Goal: Transaction & Acquisition: Obtain resource

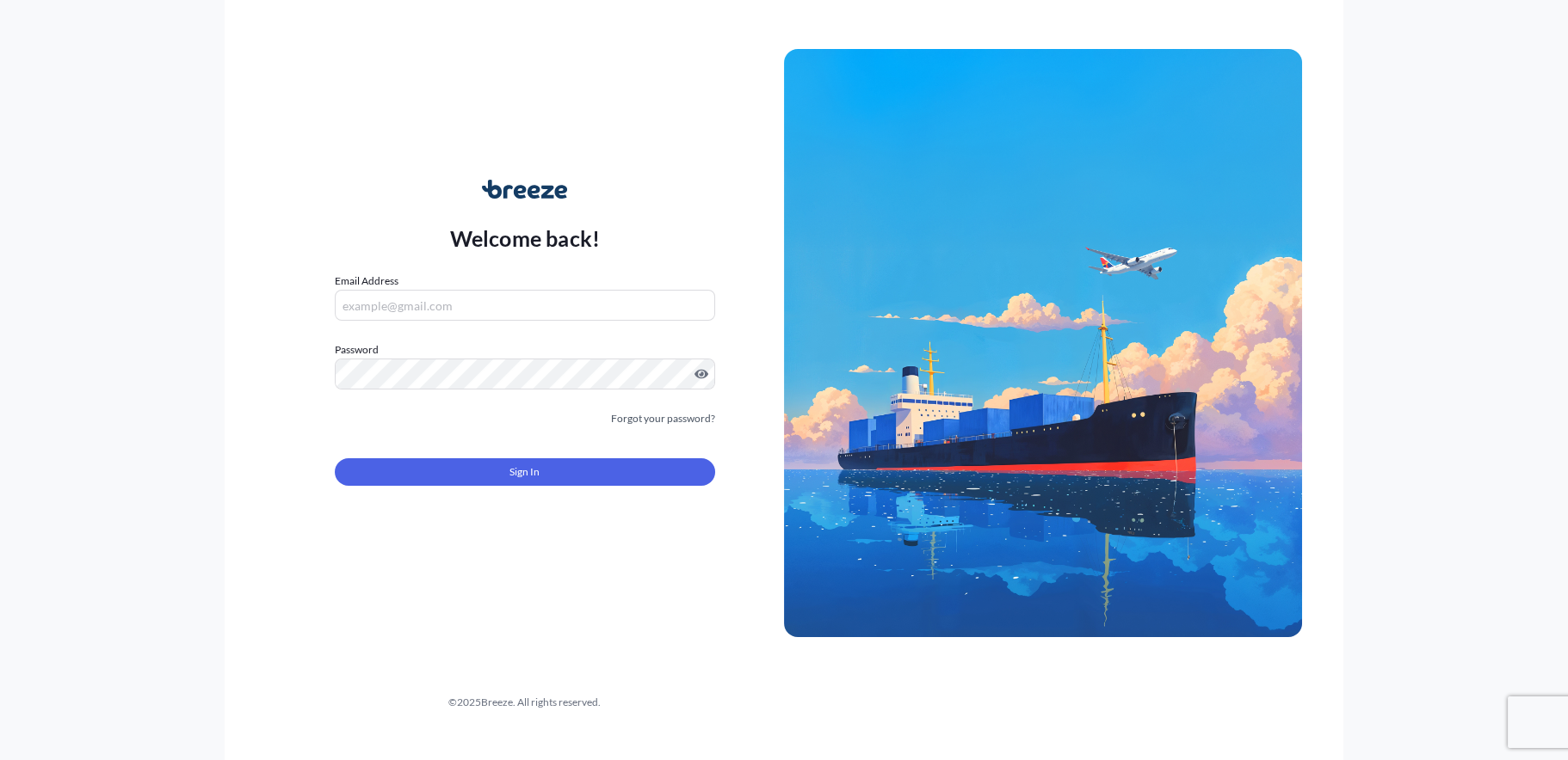
type input "[EMAIL_ADDRESS][DOMAIN_NAME]"
click at [594, 483] on button "Sign In" at bounding box center [524, 472] width 380 height 28
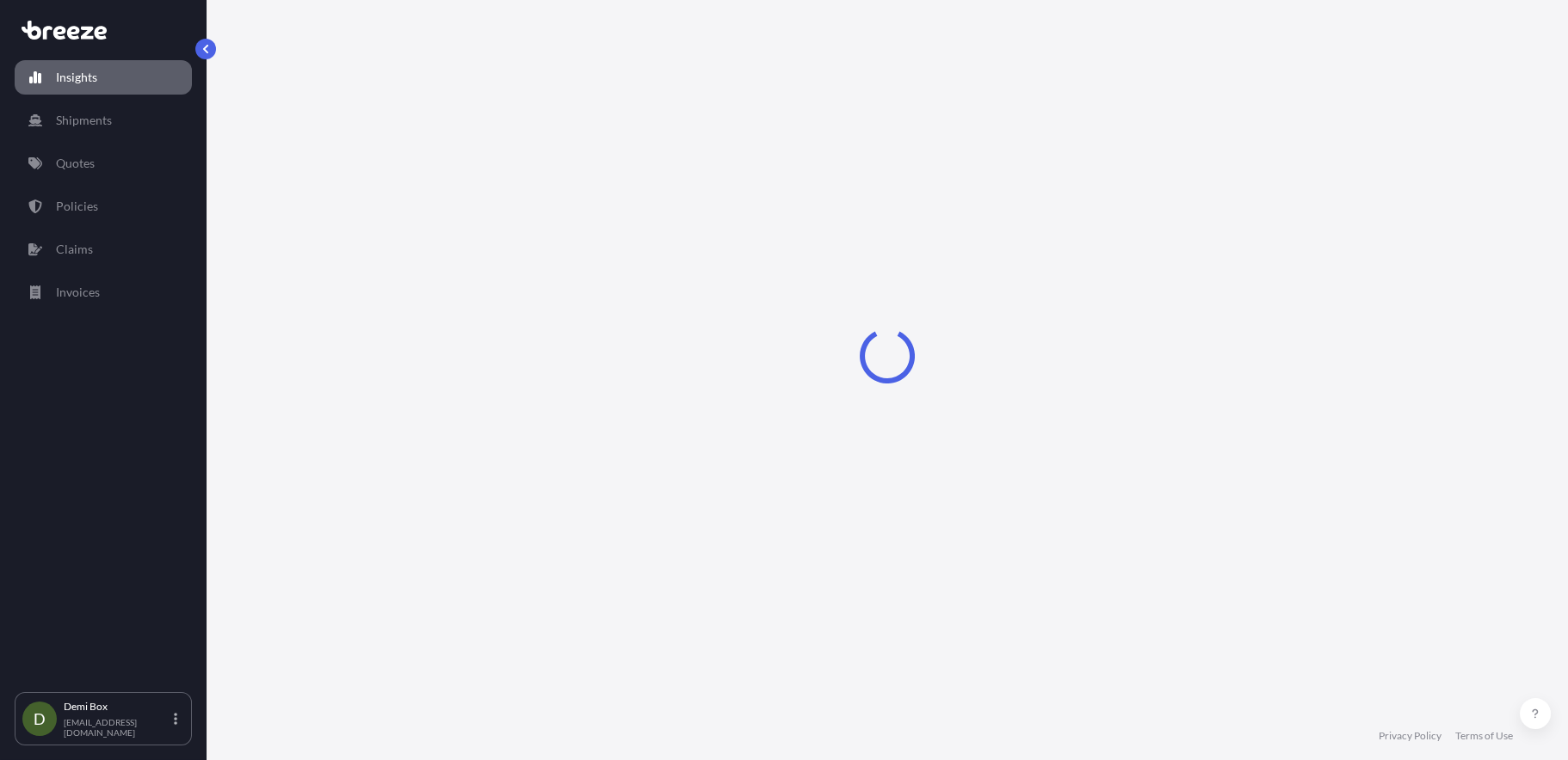
select select "2025"
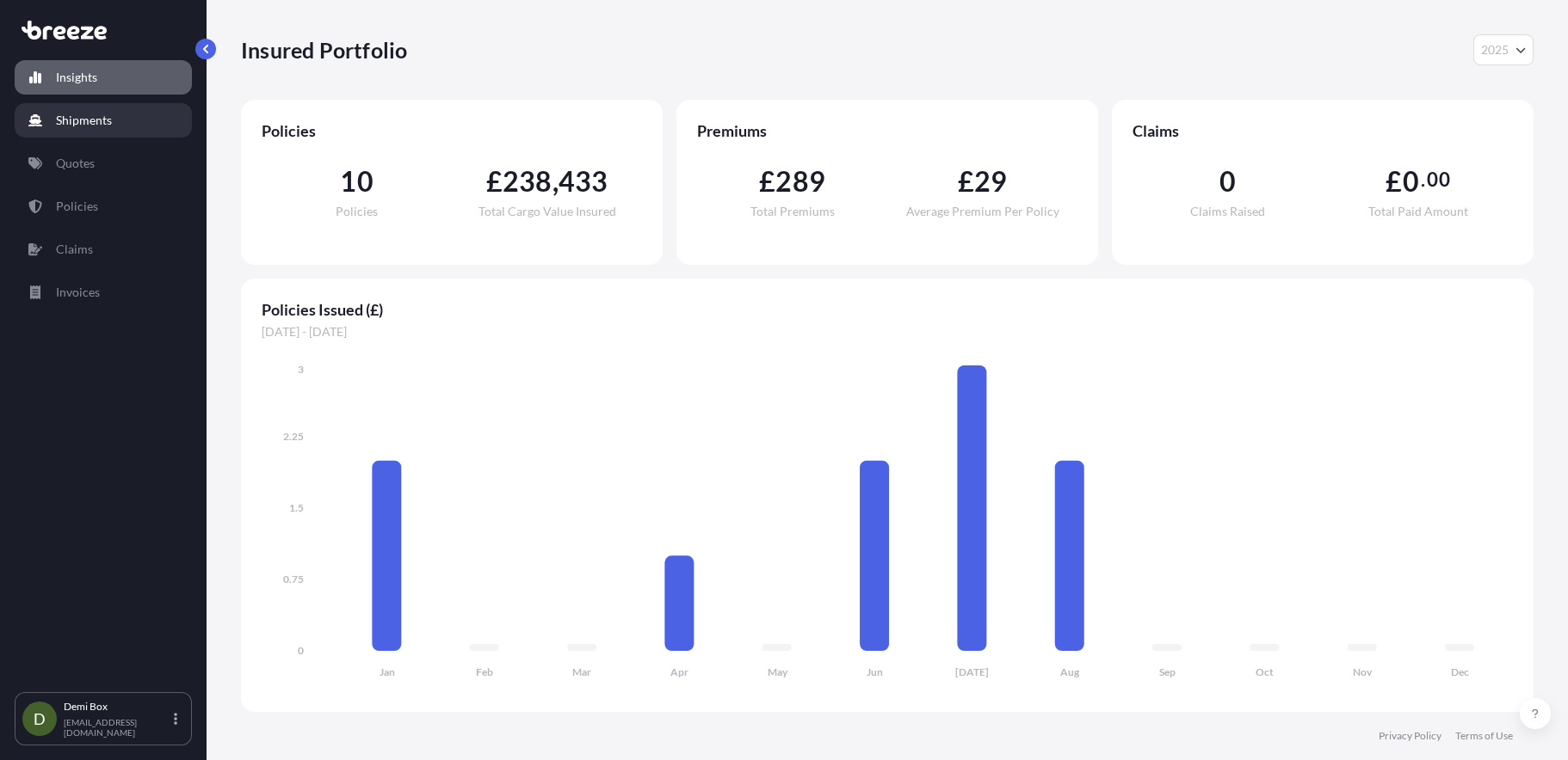
click at [98, 114] on p "Shipments" at bounding box center [84, 120] width 56 height 17
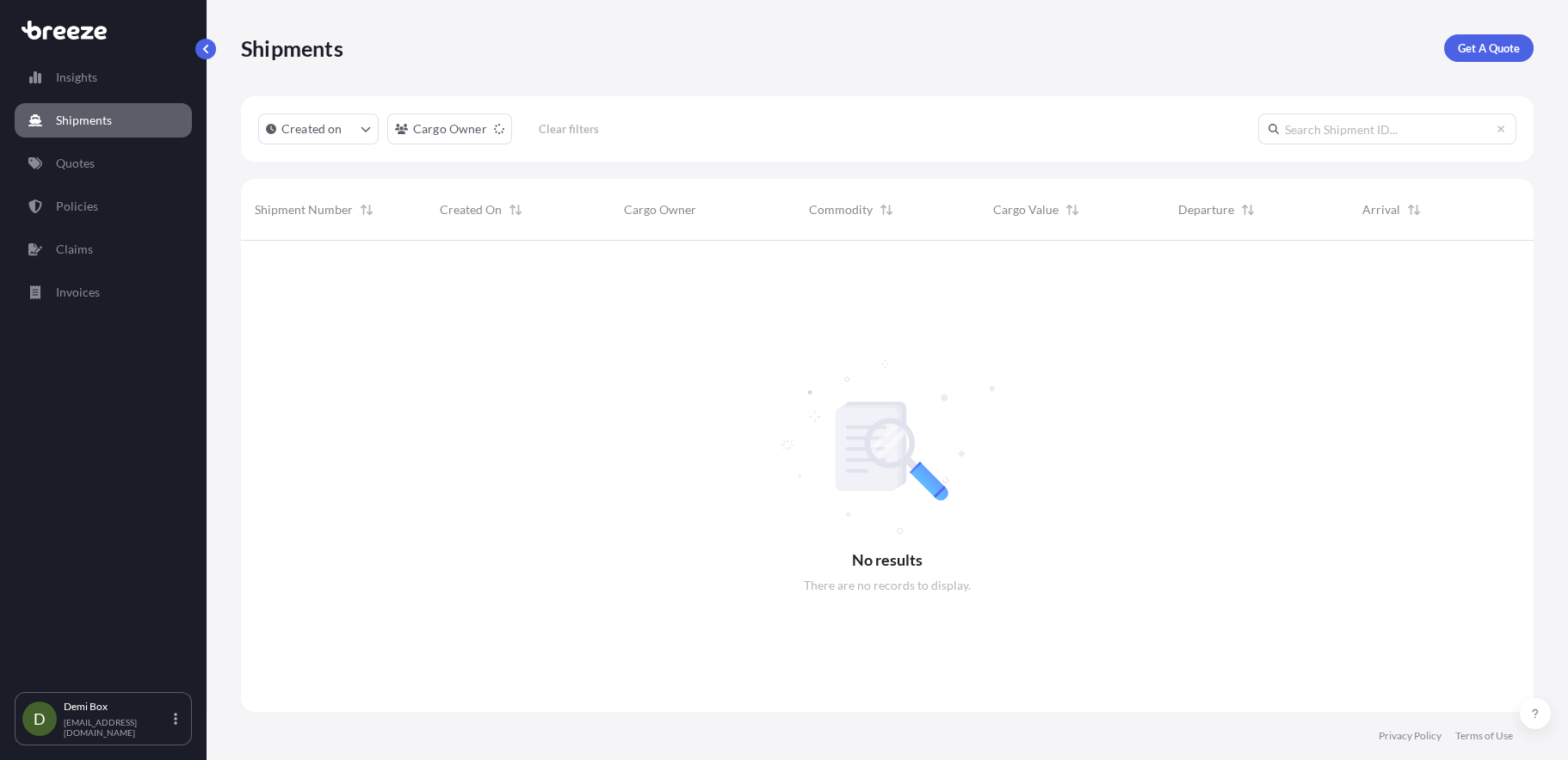
scroll to position [519, 1279]
click at [1463, 51] on p "Get A Quote" at bounding box center [1488, 47] width 62 height 17
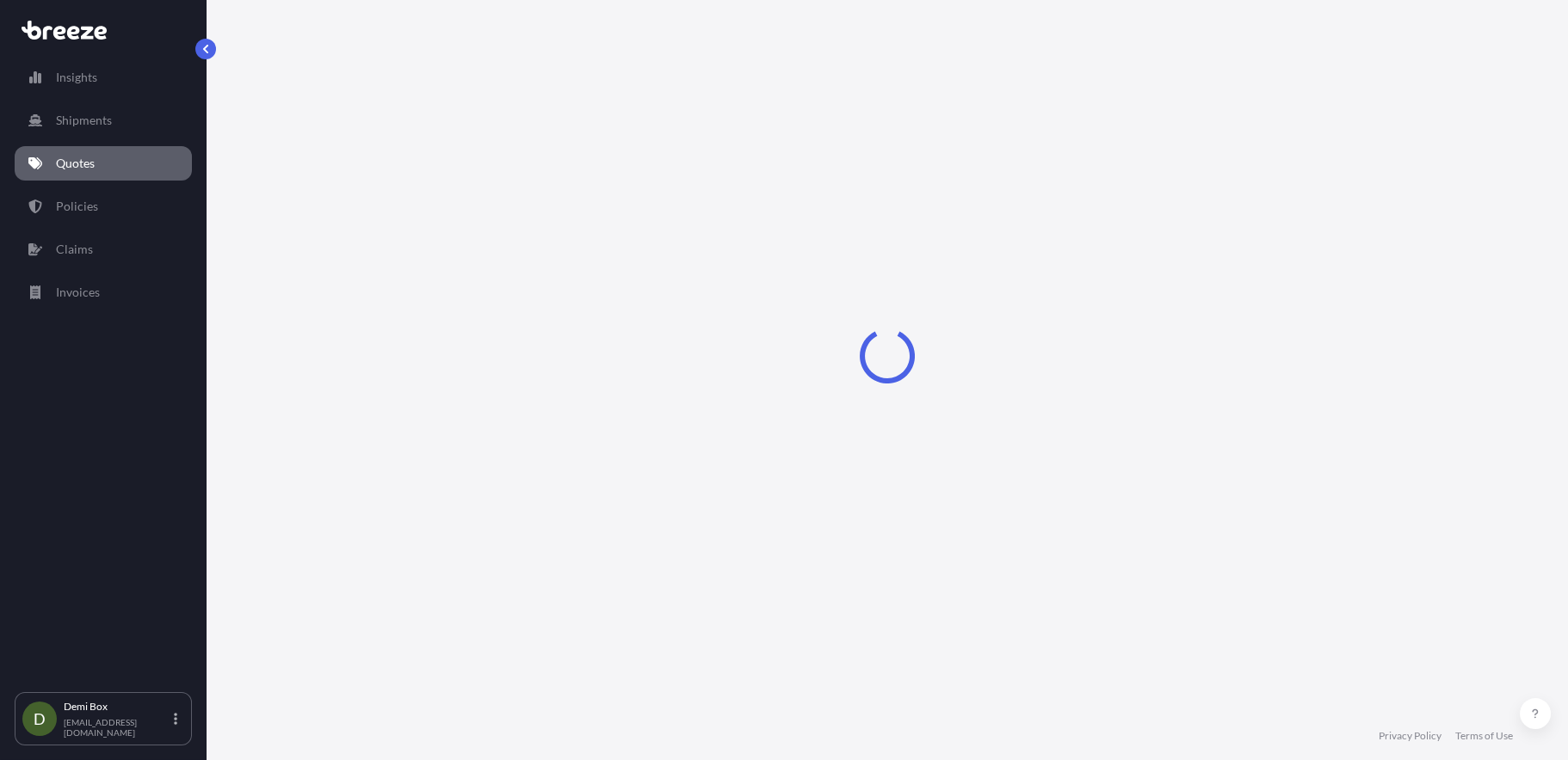
select select "Sea"
select select "1"
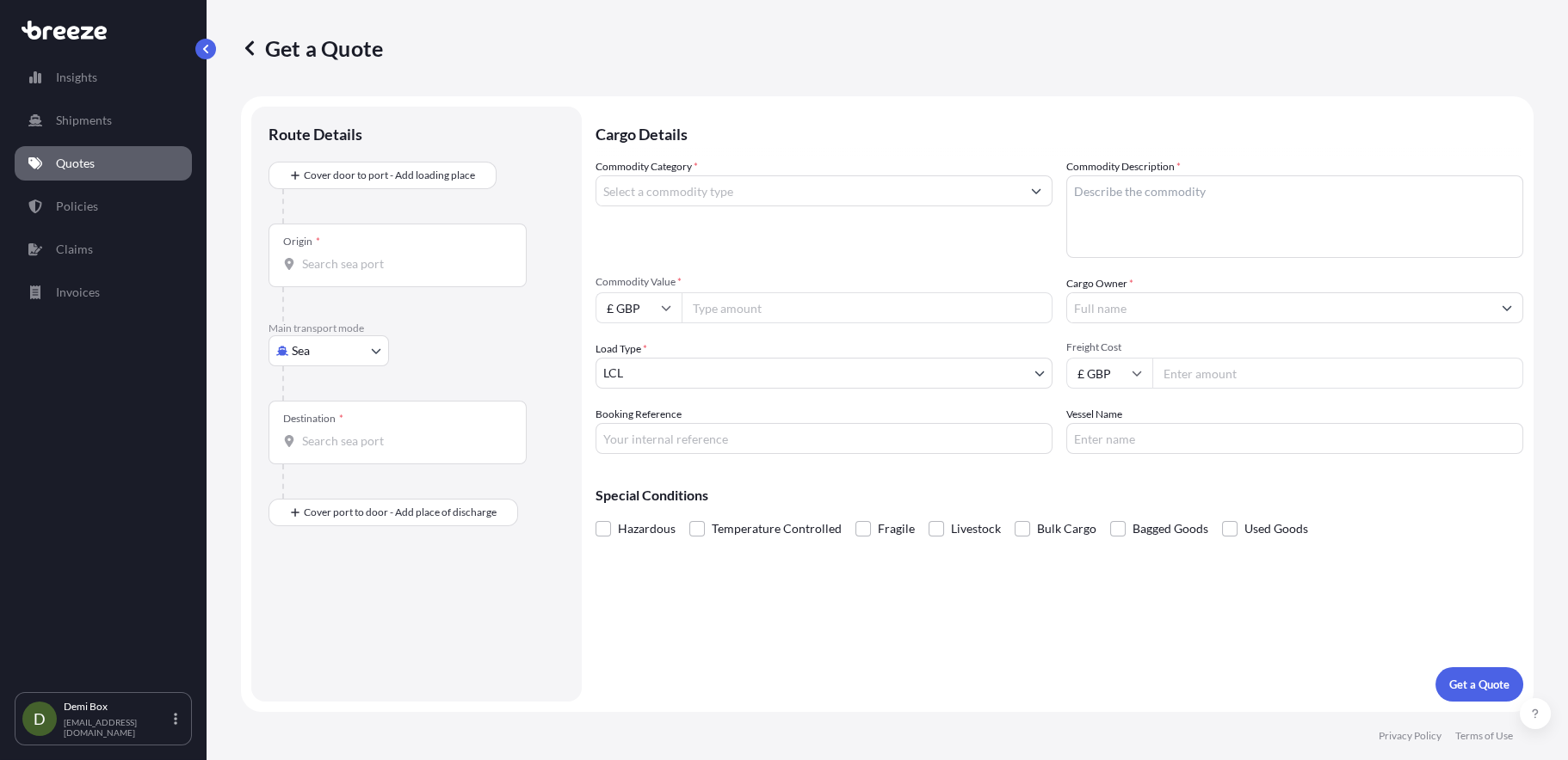
click at [744, 191] on input "Commodity Category *" at bounding box center [809, 190] width 424 height 31
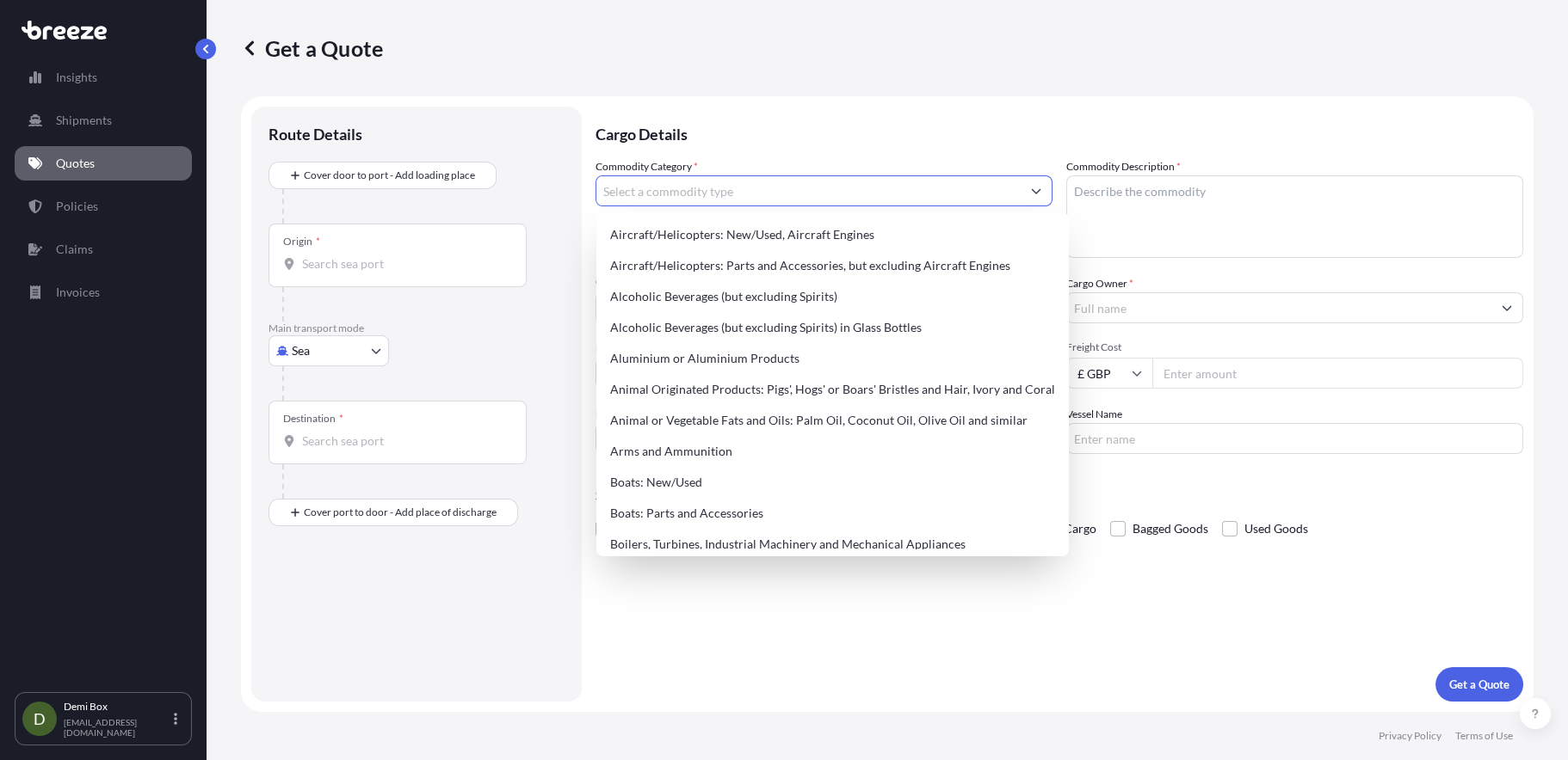
click at [344, 359] on body "140 options available. Insights Shipments Quotes Policies Claims Invoices D Dem…" at bounding box center [784, 380] width 1568 height 760
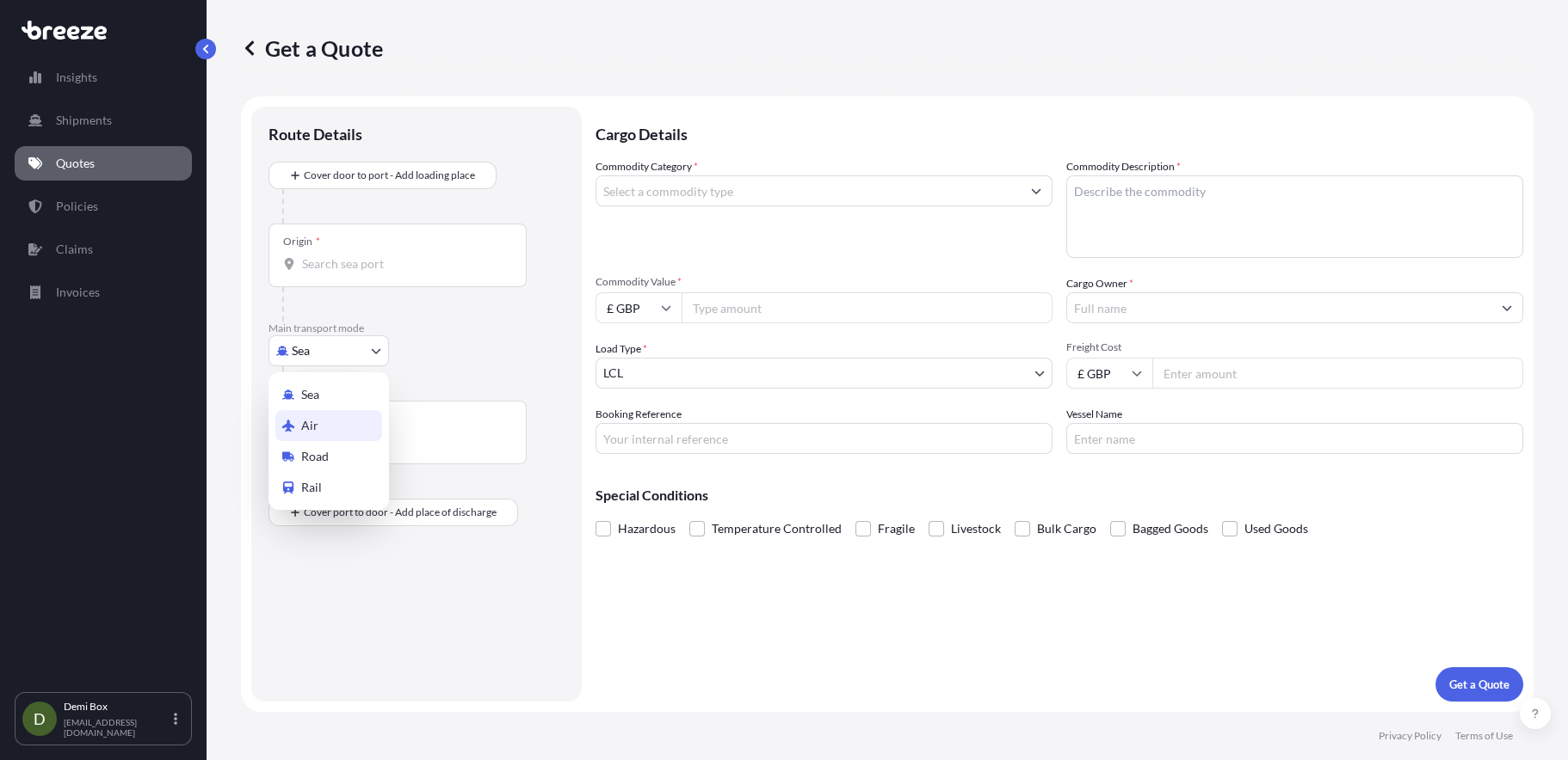
click at [329, 426] on div "Air" at bounding box center [328, 426] width 106 height 31
select select "Air"
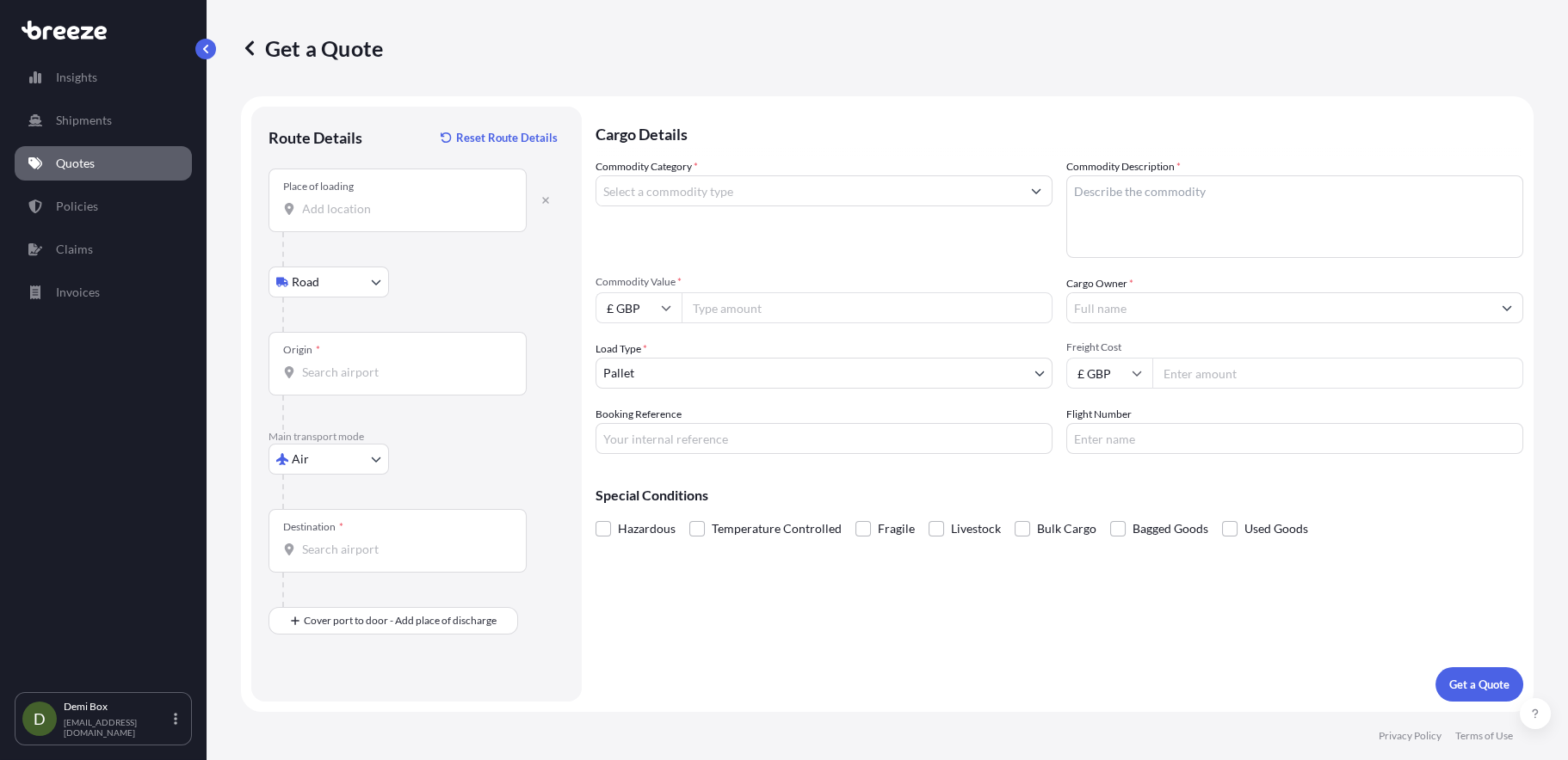
click at [349, 195] on div "Place of loading" at bounding box center [397, 200] width 259 height 63
click at [349, 200] on input "Place of loading" at bounding box center [403, 208] width 203 height 17
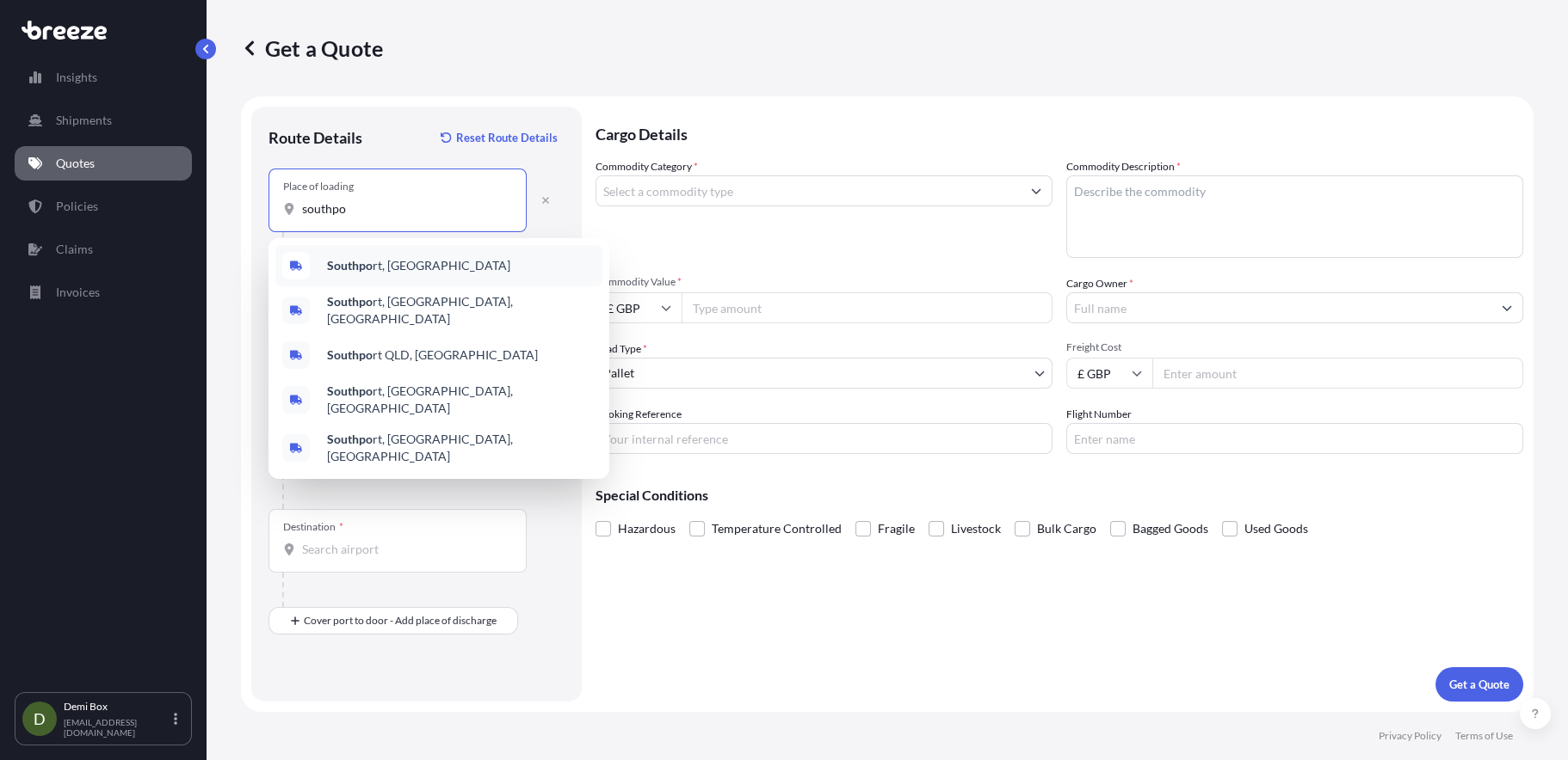
click at [368, 266] on b "Southpo" at bounding box center [350, 266] width 46 height 14
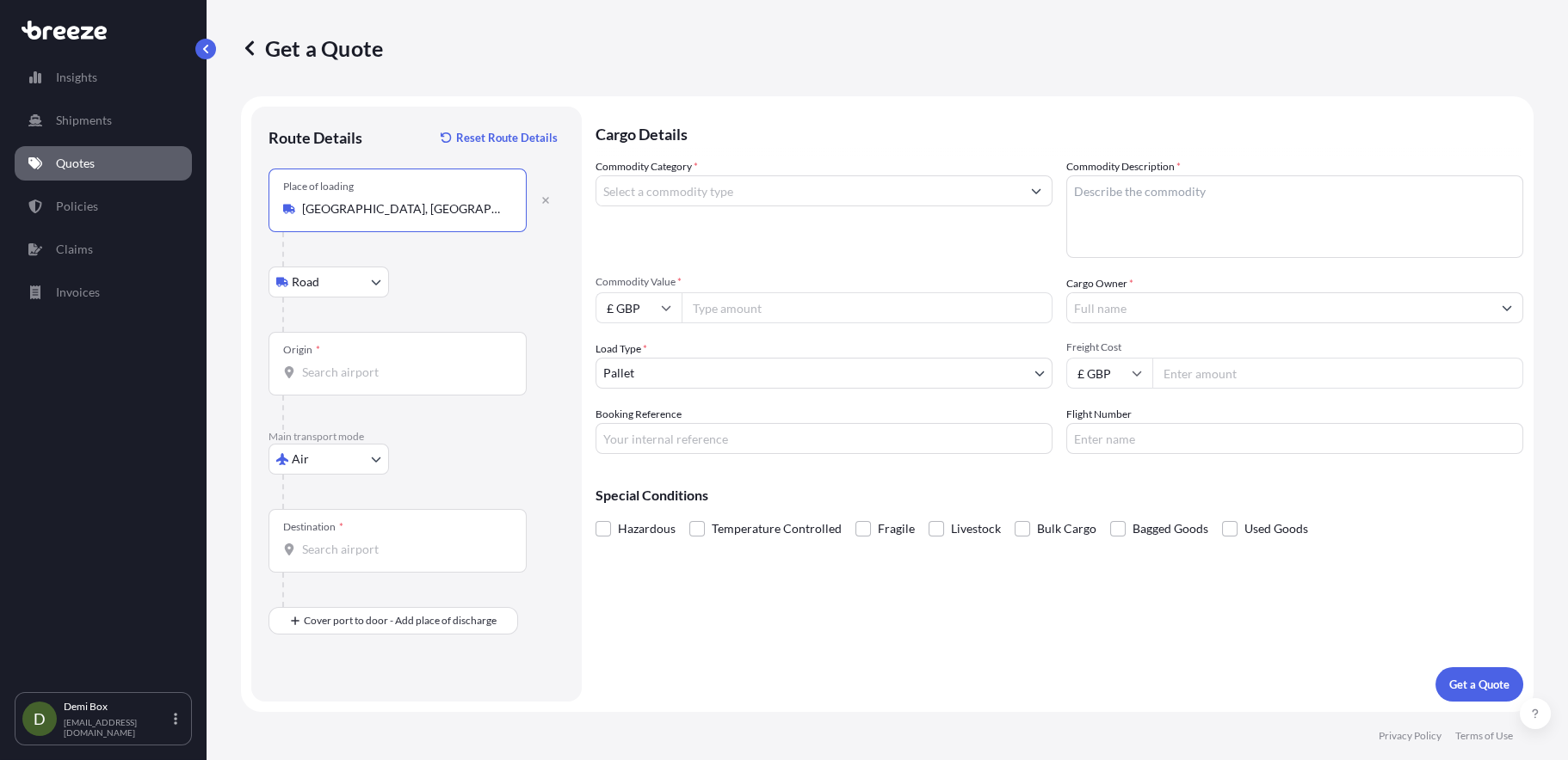
type input "[GEOGRAPHIC_DATA], [GEOGRAPHIC_DATA]"
click at [348, 371] on input "Origin *" at bounding box center [403, 372] width 203 height 17
type input "GBMNC / MAN - [GEOGRAPHIC_DATA], [GEOGRAPHIC_DATA]"
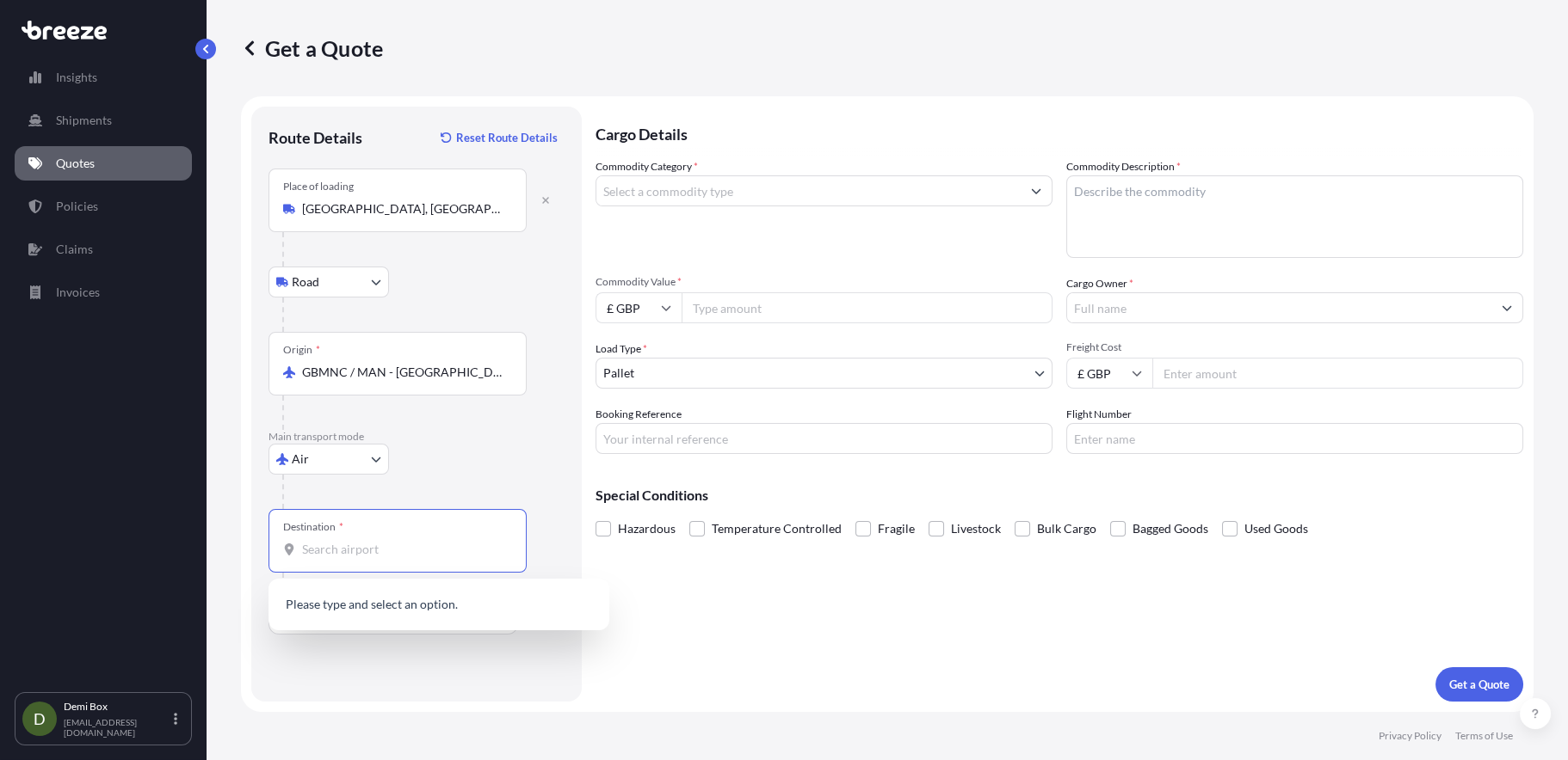
click at [375, 550] on input "Destination *" at bounding box center [403, 549] width 203 height 17
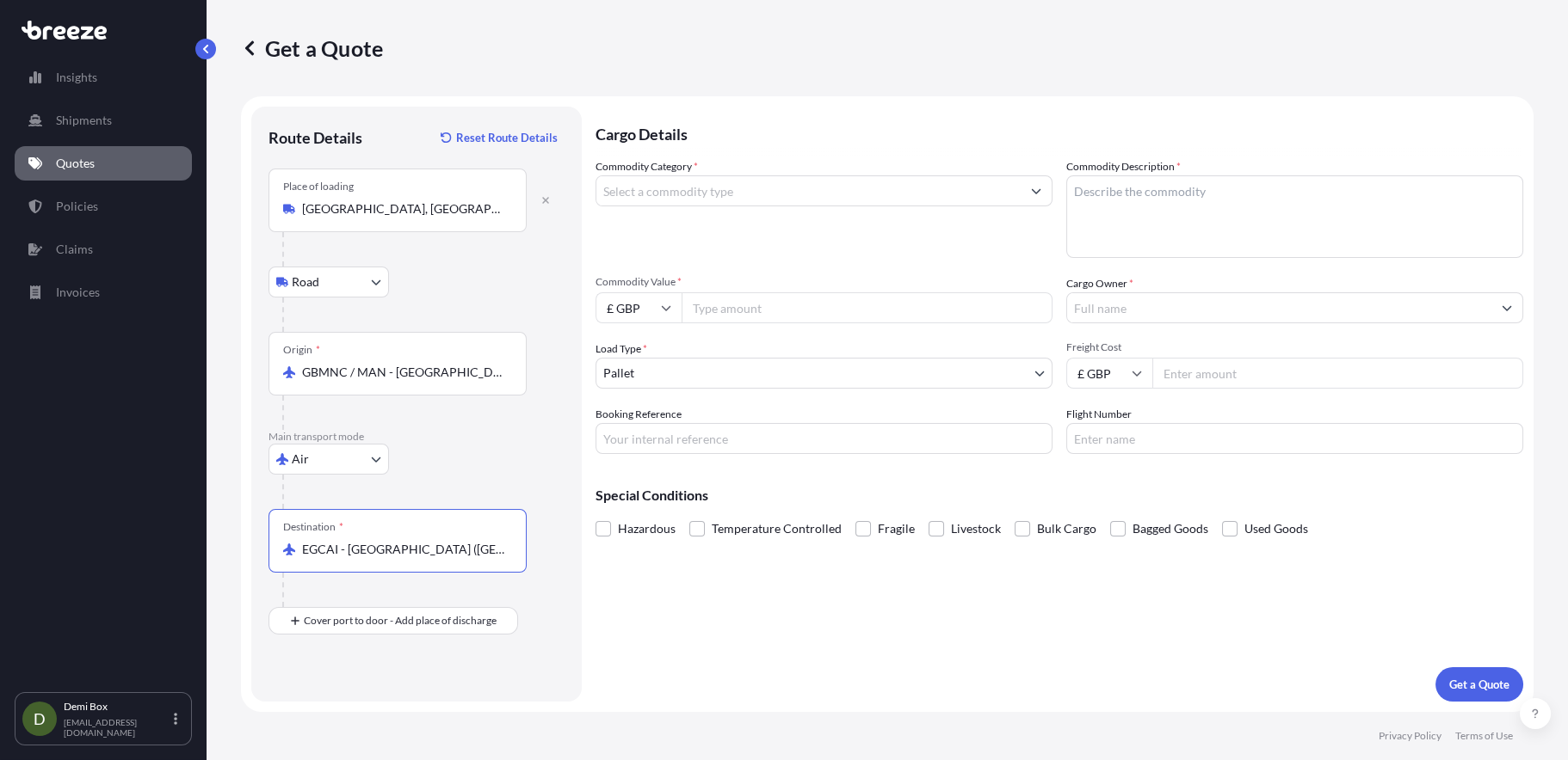
type input "EGCAI - [GEOGRAPHIC_DATA] ([GEOGRAPHIC_DATA]), [GEOGRAPHIC_DATA]"
click at [738, 190] on input "Commodity Category *" at bounding box center [809, 190] width 424 height 31
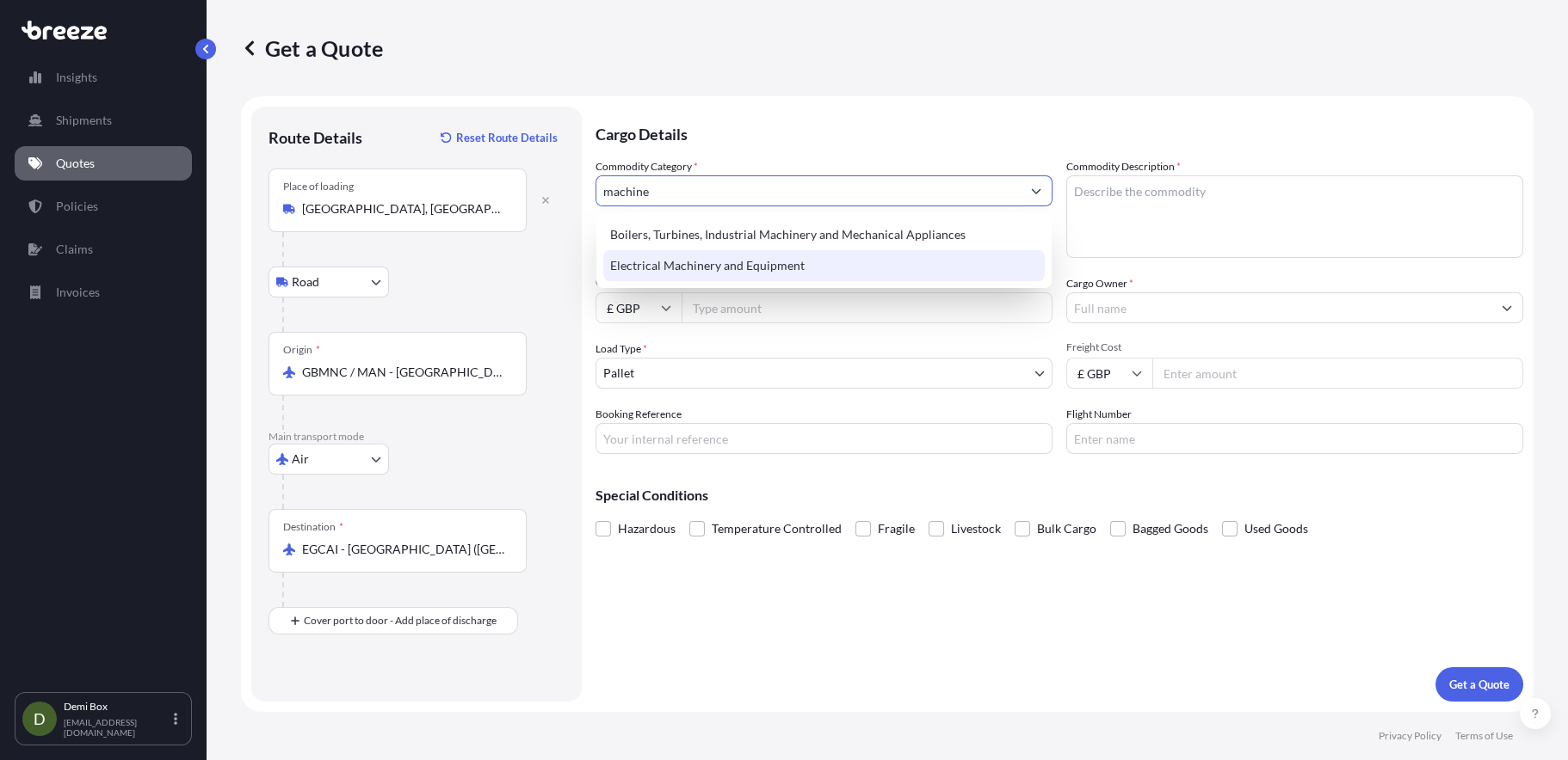
click at [753, 268] on div "Electrical Machinery and Equipment" at bounding box center [824, 266] width 442 height 31
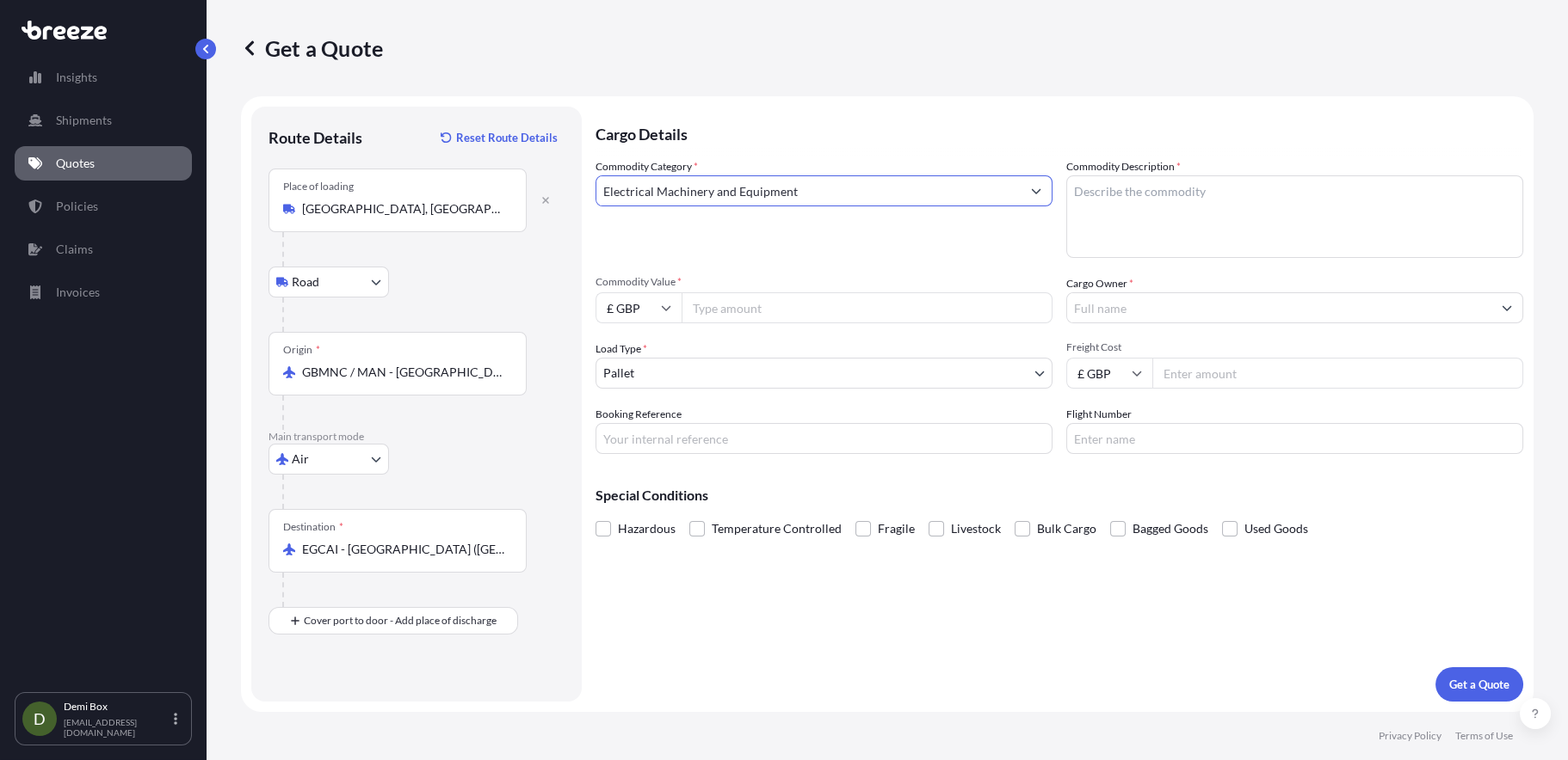
type input "Electrical Machinery and Equipment"
click at [1203, 179] on textarea "Commodity Description *" at bounding box center [1294, 216] width 457 height 82
type textarea "glass making machinery parts and spares"
click at [1116, 300] on input "Cargo Owner *" at bounding box center [1279, 308] width 424 height 31
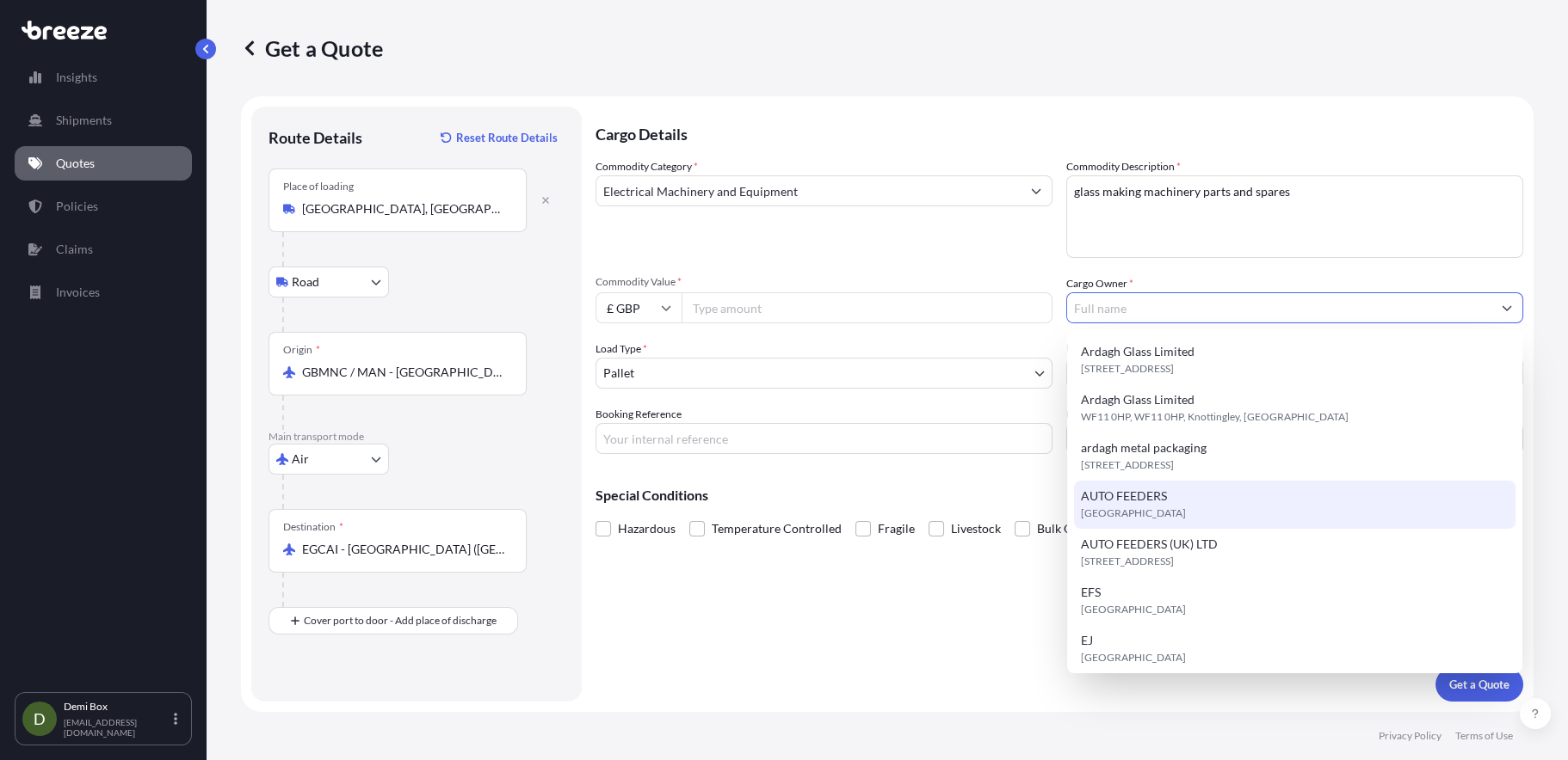
scroll to position [392, 0]
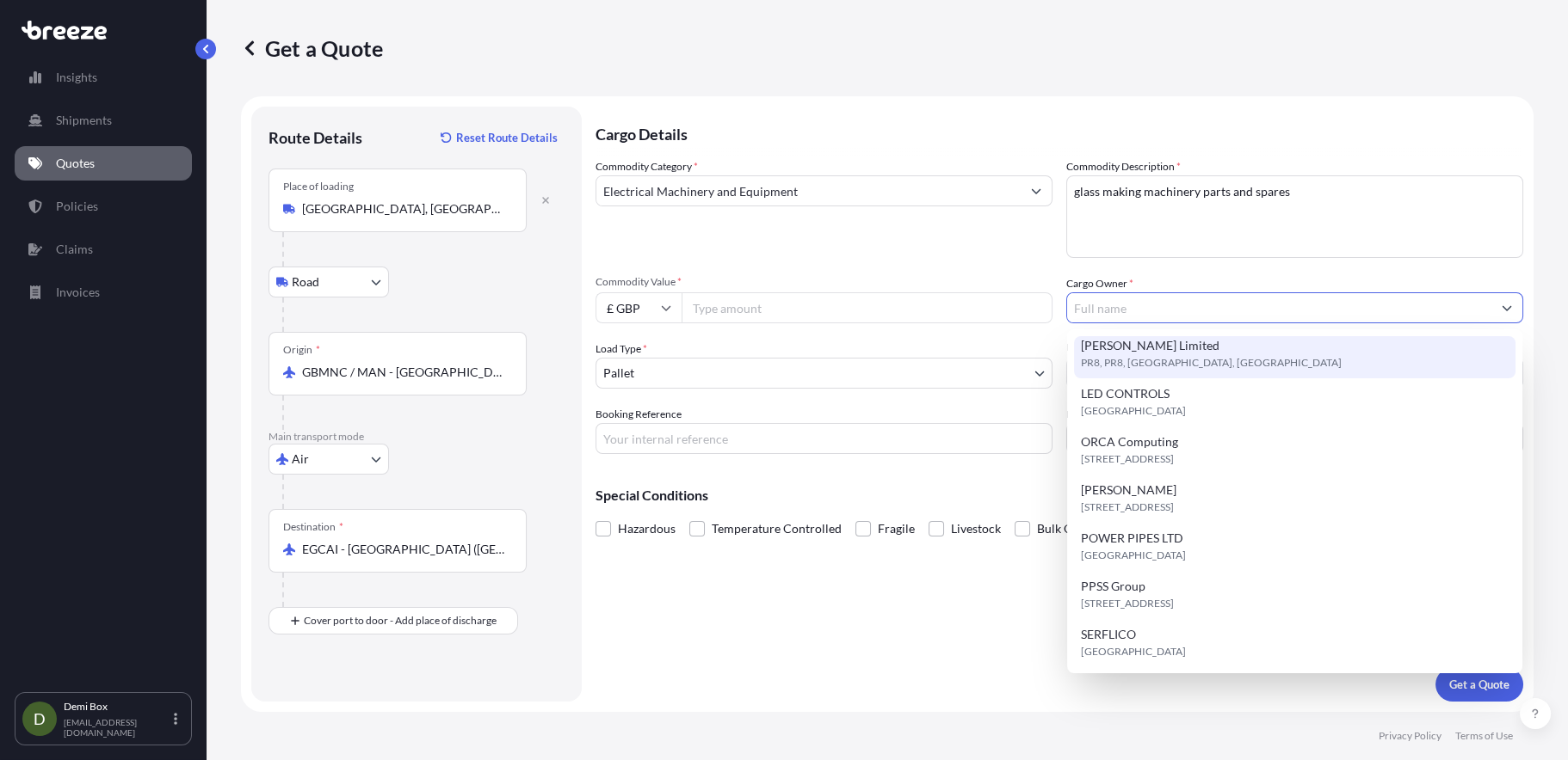
click at [1184, 360] on span "PR8, PR8, [GEOGRAPHIC_DATA], [GEOGRAPHIC_DATA]" at bounding box center [1211, 362] width 261 height 17
type input "[PERSON_NAME] Limited"
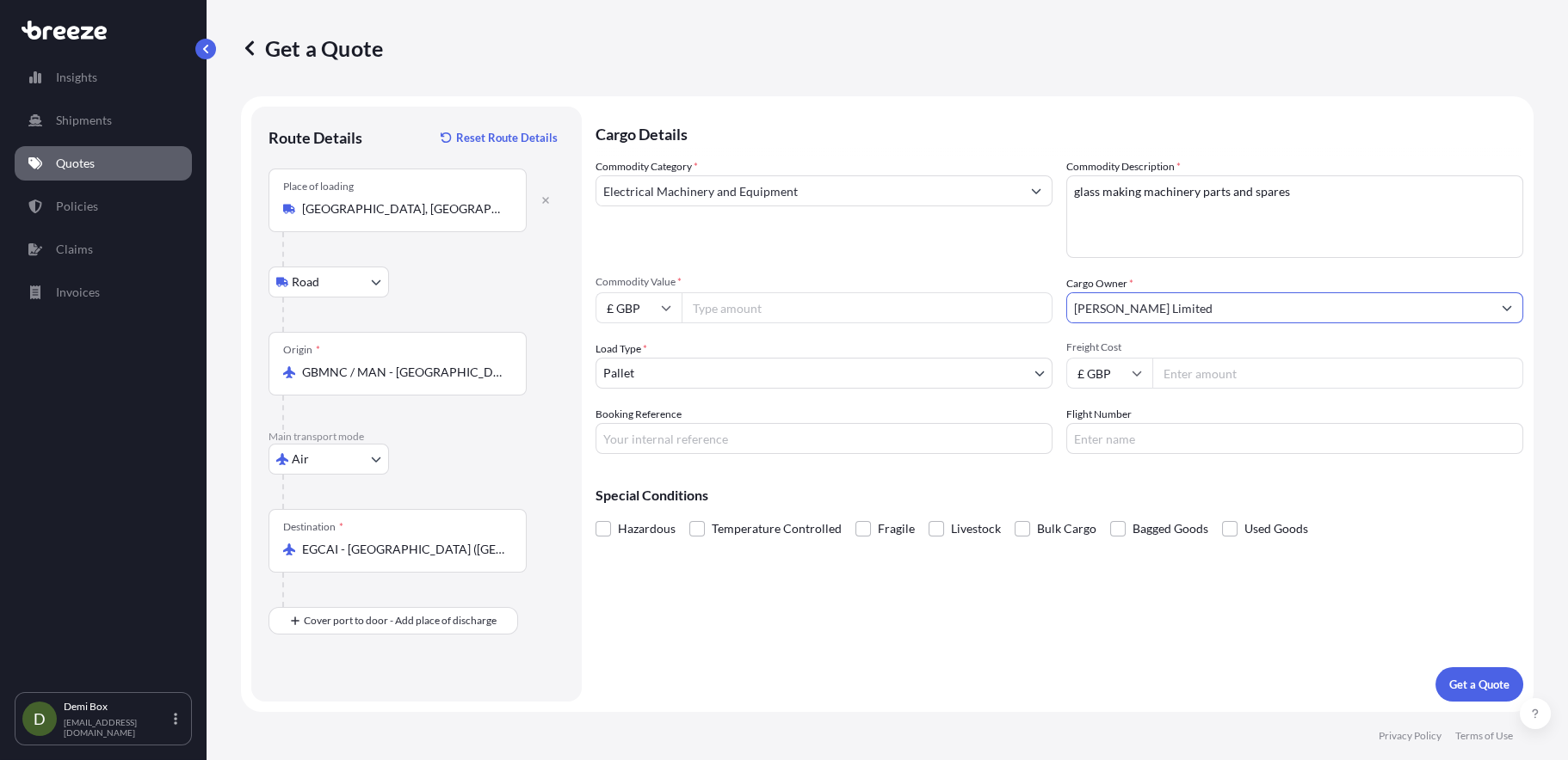
click at [1213, 371] on input "Freight Cost" at bounding box center [1337, 373] width 371 height 31
type input "243.40"
click at [1210, 429] on input "Flight Number" at bounding box center [1294, 438] width 457 height 31
click at [880, 446] on input "Booking Reference" at bounding box center [824, 438] width 457 height 31
type input "E-Q2611"
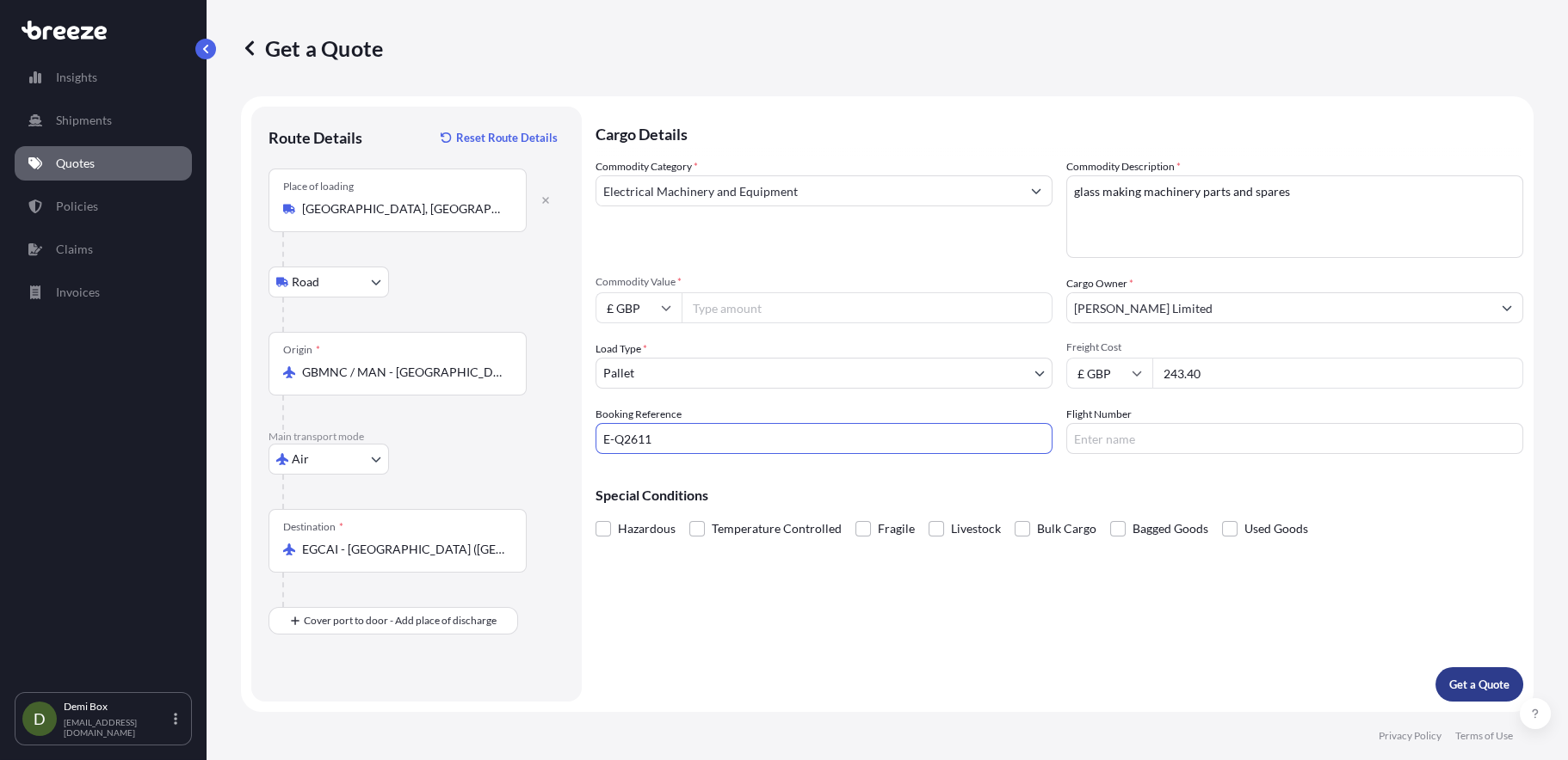
click at [1463, 674] on button "Get a Quote" at bounding box center [1479, 685] width 88 height 34
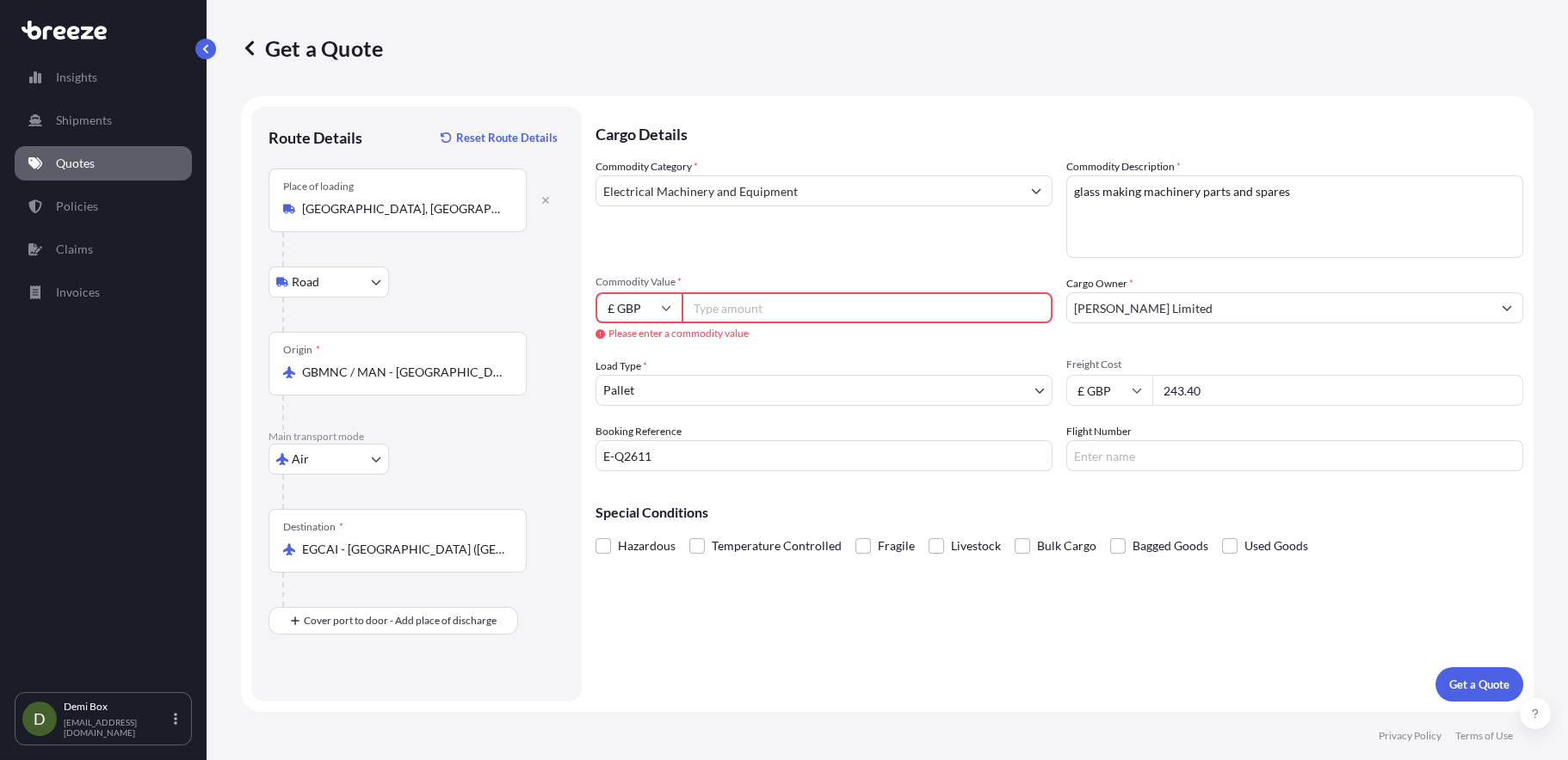
click at [752, 313] on input "Commodity Value *" at bounding box center [867, 308] width 371 height 31
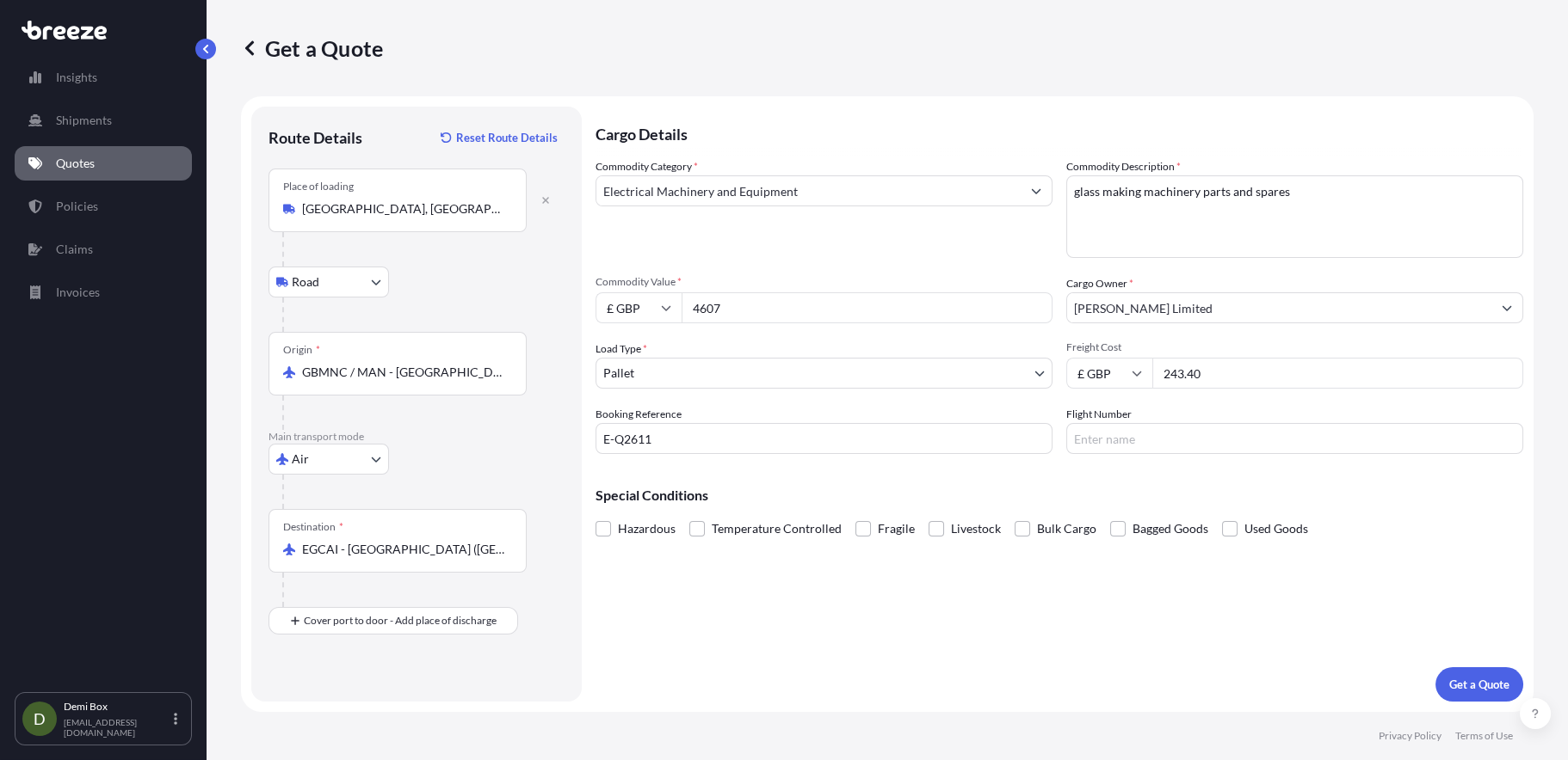
type input "4607"
click at [1500, 676] on p "Get a Quote" at bounding box center [1479, 684] width 60 height 17
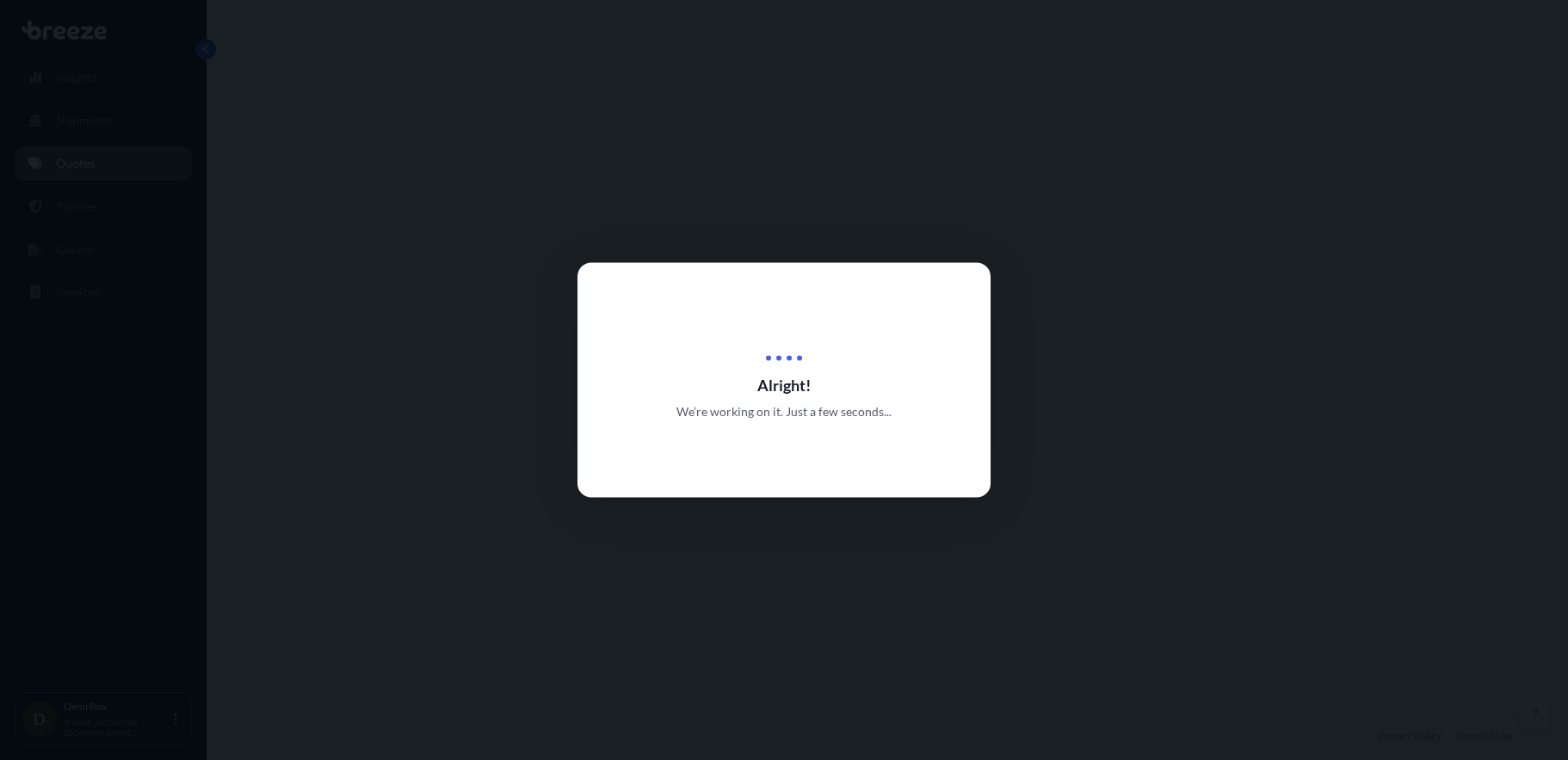
select select "Road"
select select "Air"
select select "1"
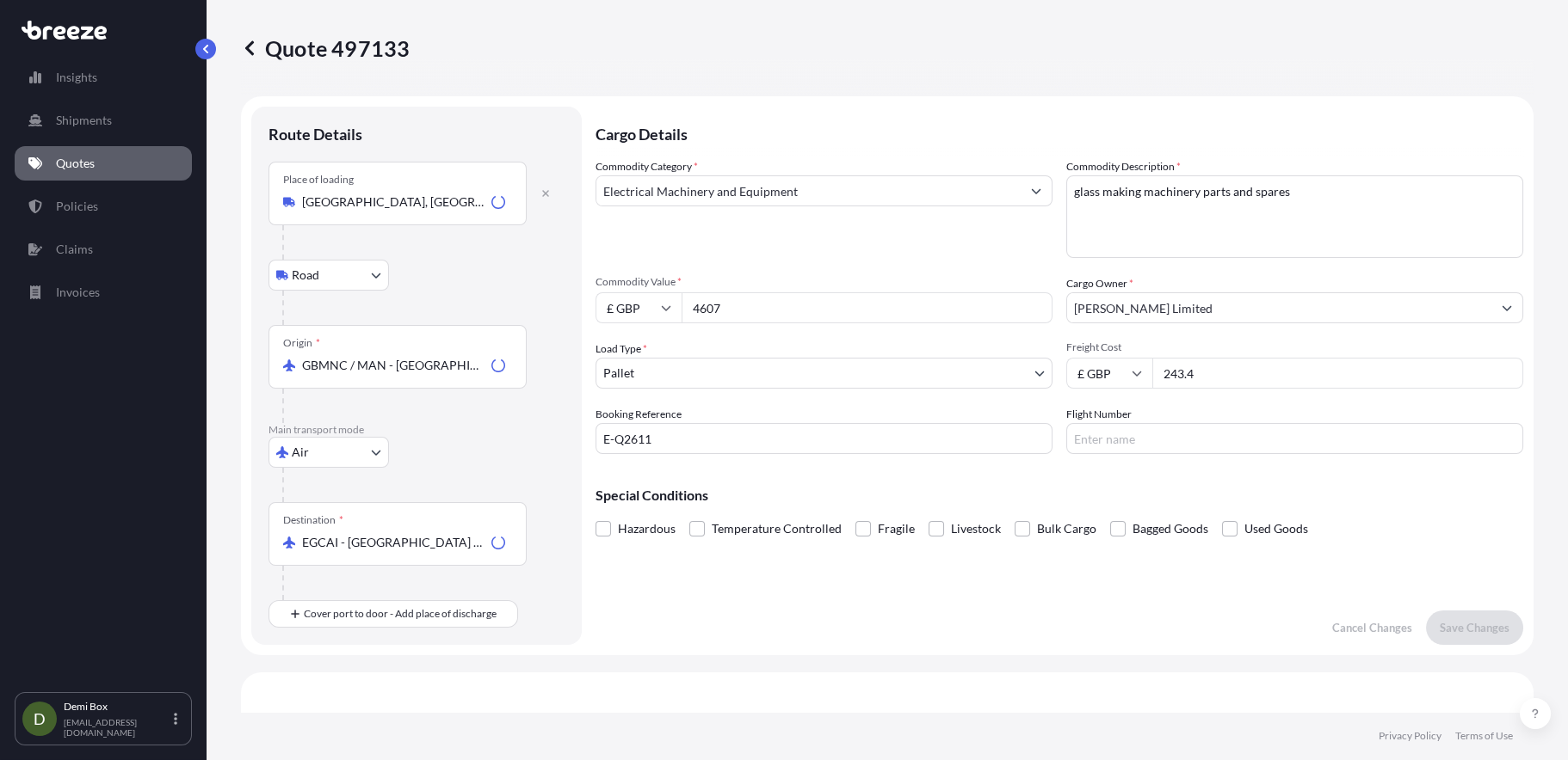
scroll to position [586, 0]
